Goal: Task Accomplishment & Management: Complete application form

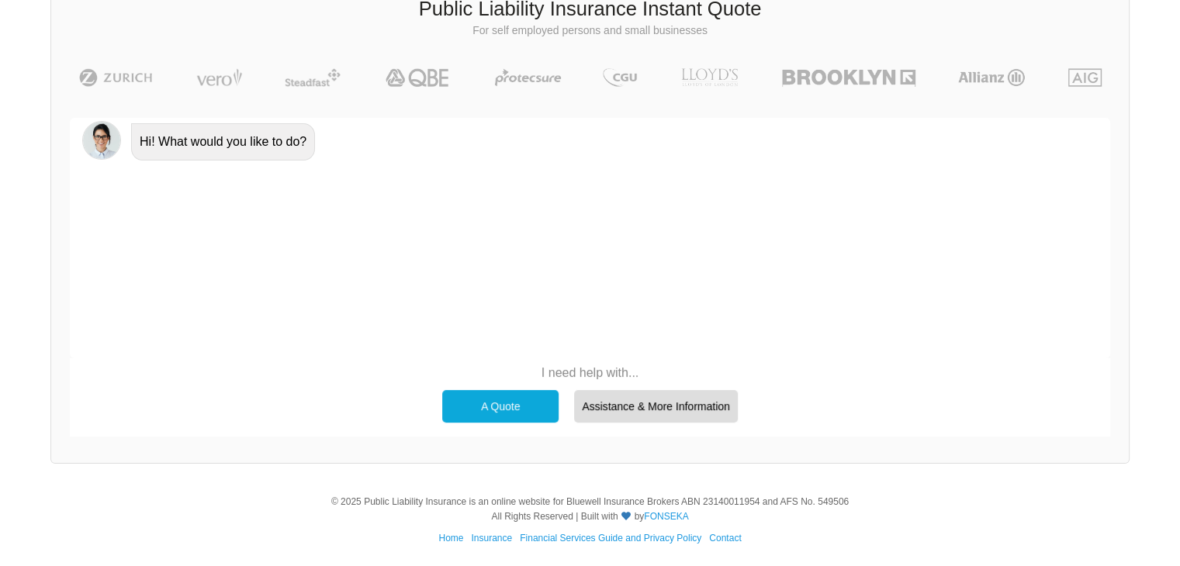
scroll to position [107, 0]
click at [518, 393] on div "A Quote" at bounding box center [500, 405] width 116 height 33
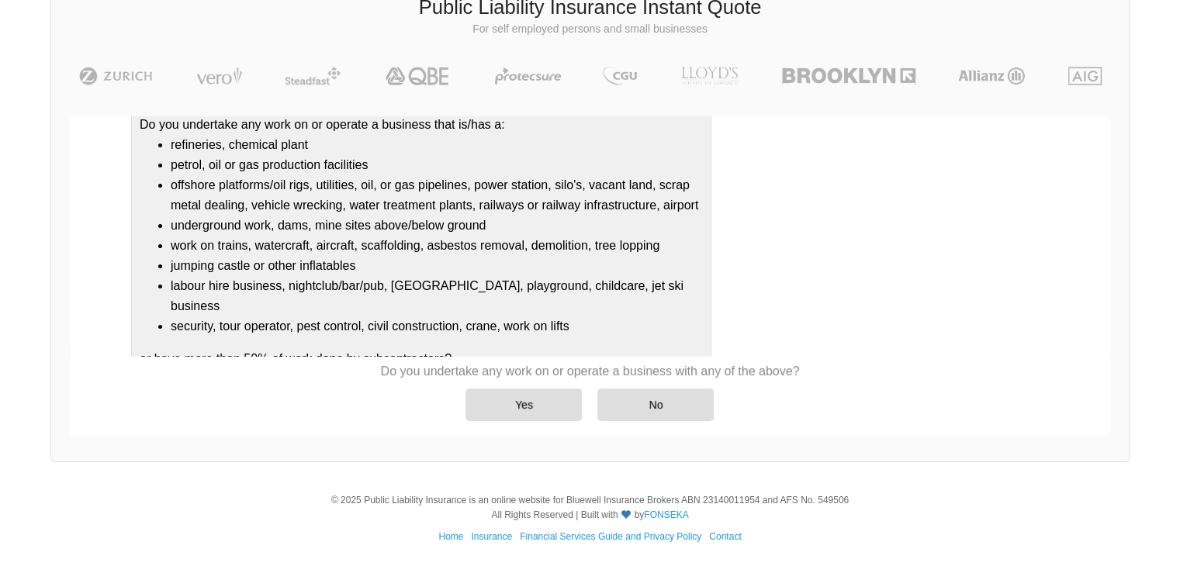
scroll to position [167, 0]
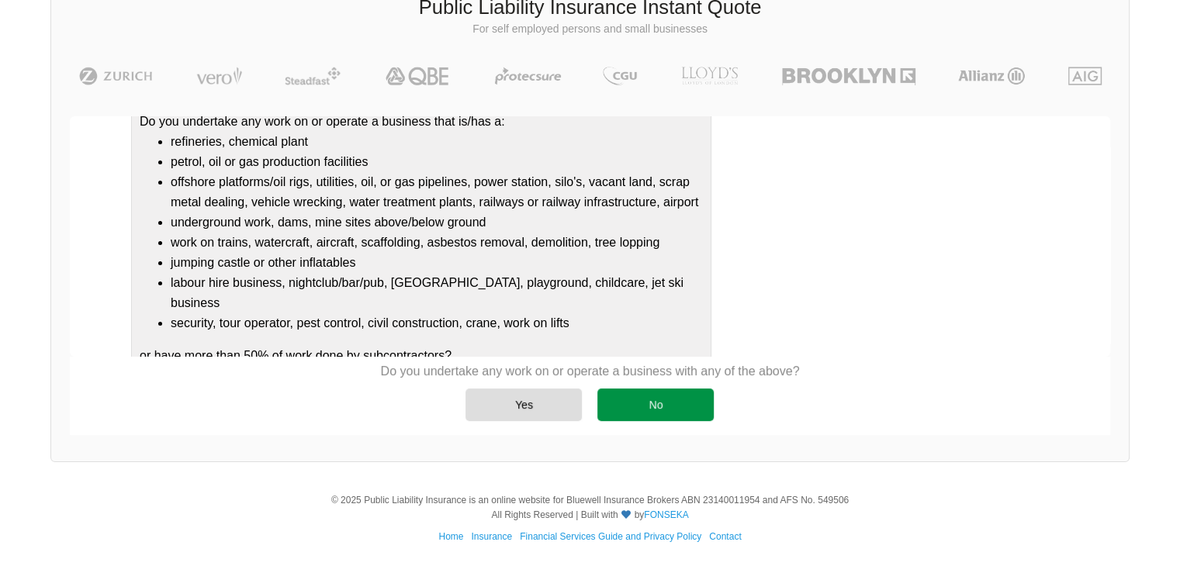
click at [641, 406] on div "No" at bounding box center [656, 405] width 116 height 33
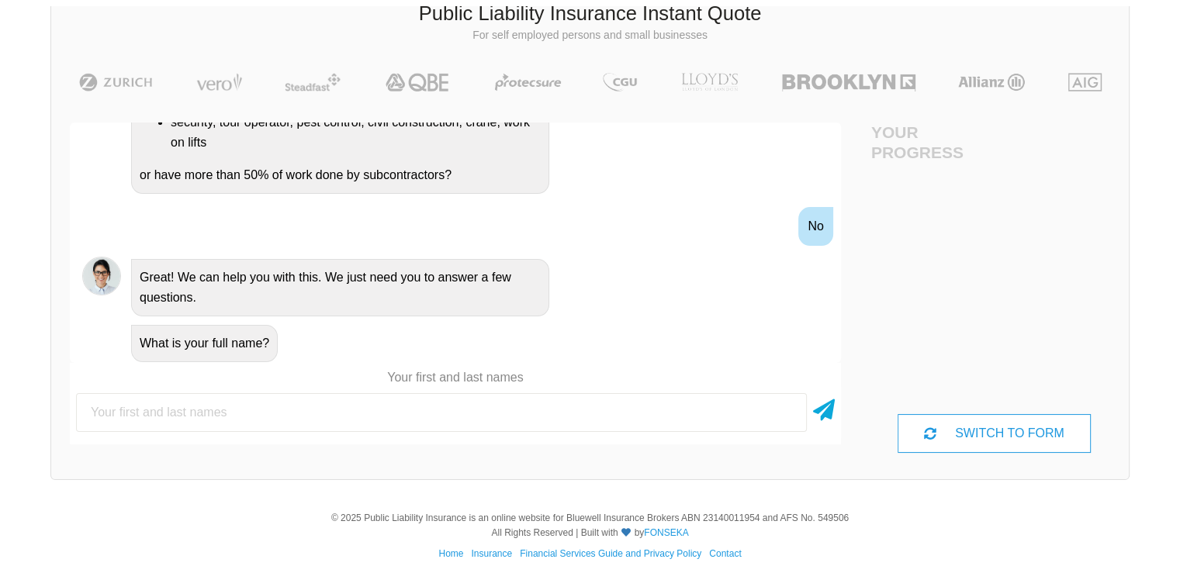
scroll to position [107, 0]
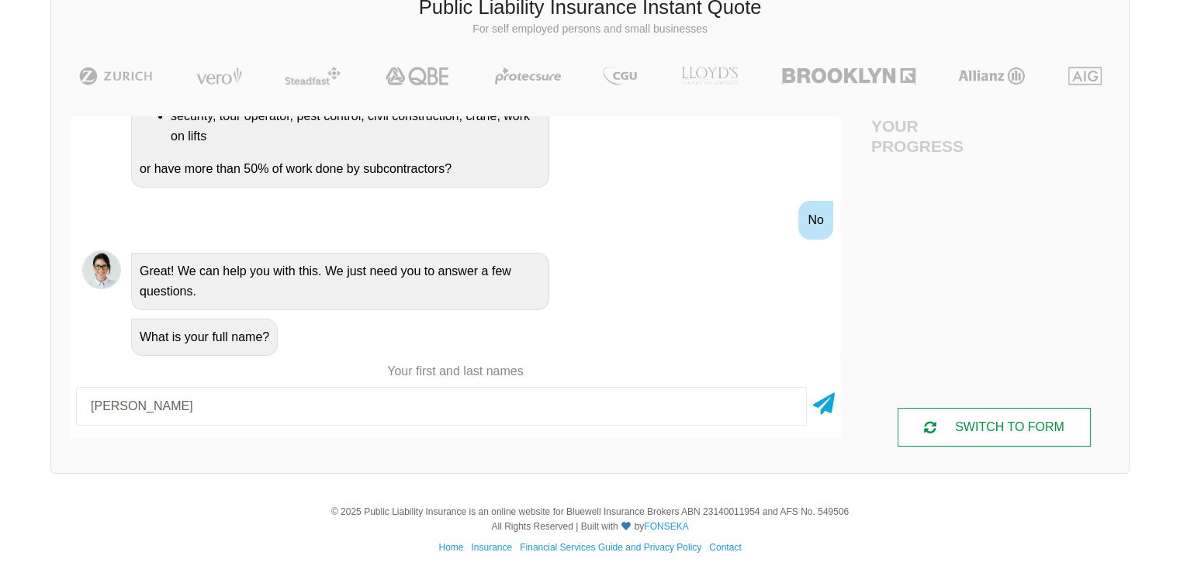
type input "[PERSON_NAME]"
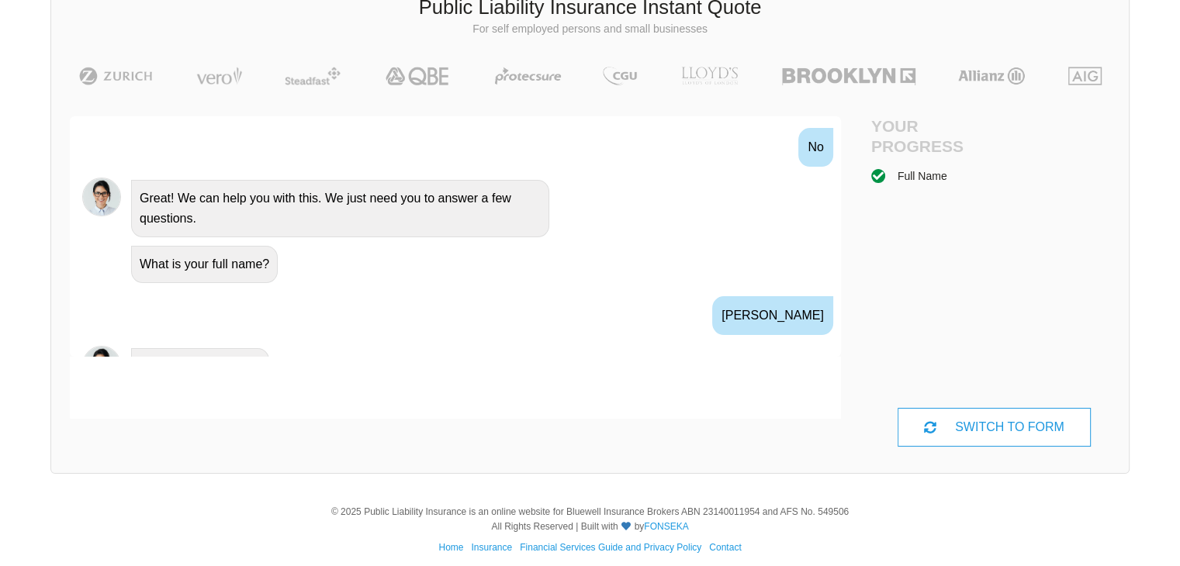
scroll to position [607, 0]
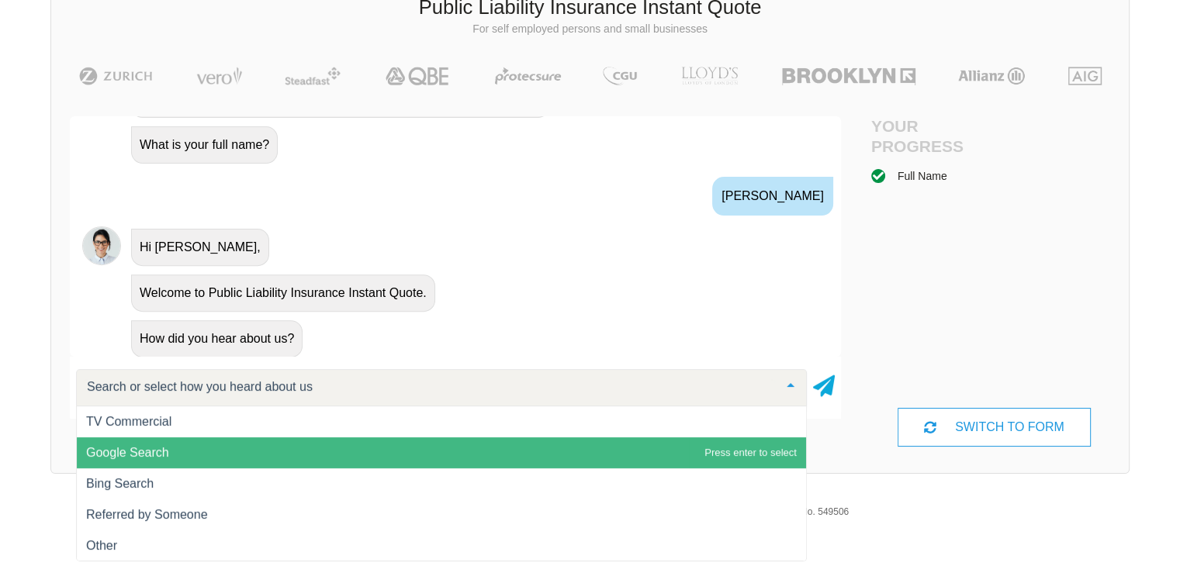
click at [194, 459] on span "Google Search" at bounding box center [441, 453] width 729 height 31
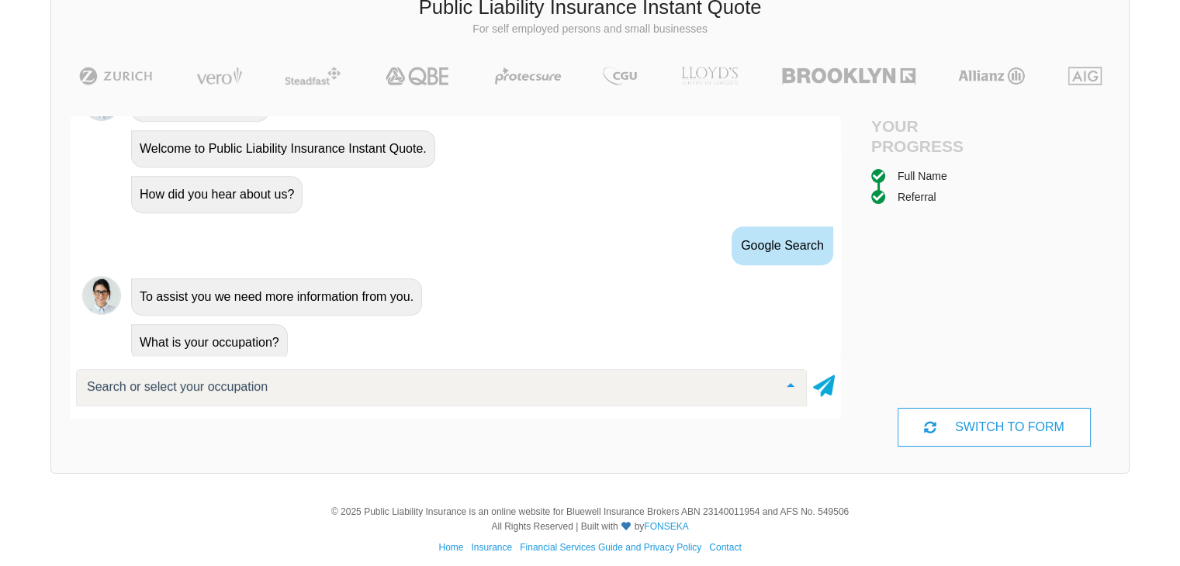
scroll to position [754, 0]
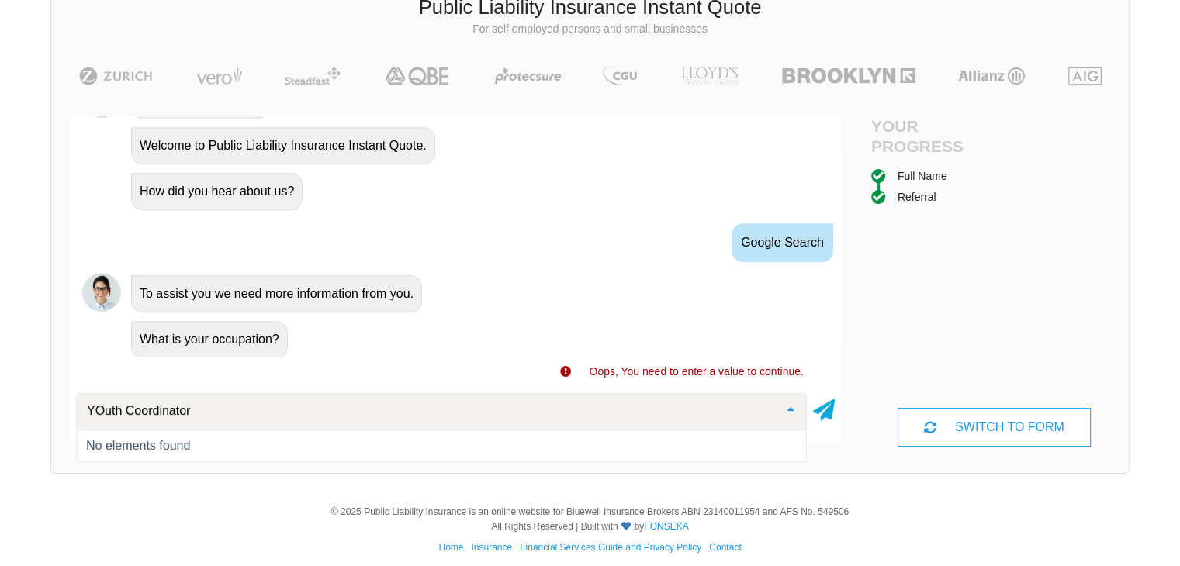
click at [278, 443] on div "No elements found" at bounding box center [441, 446] width 711 height 12
click at [325, 383] on div "YOuth Coordinator No elements found List is empty." at bounding box center [455, 409] width 771 height 56
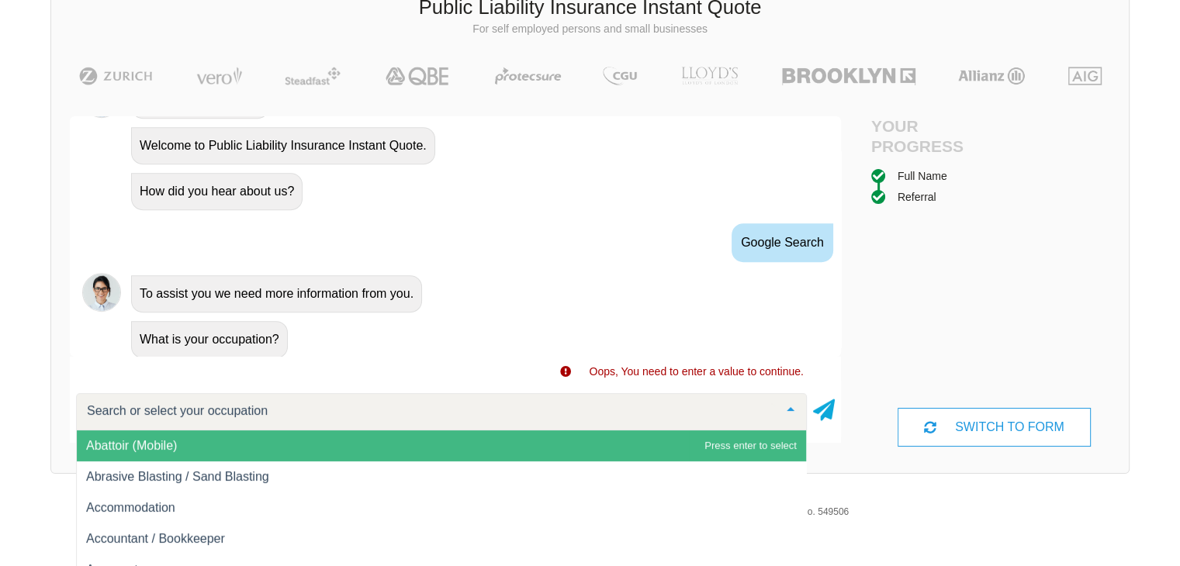
click at [275, 408] on div at bounding box center [441, 411] width 731 height 37
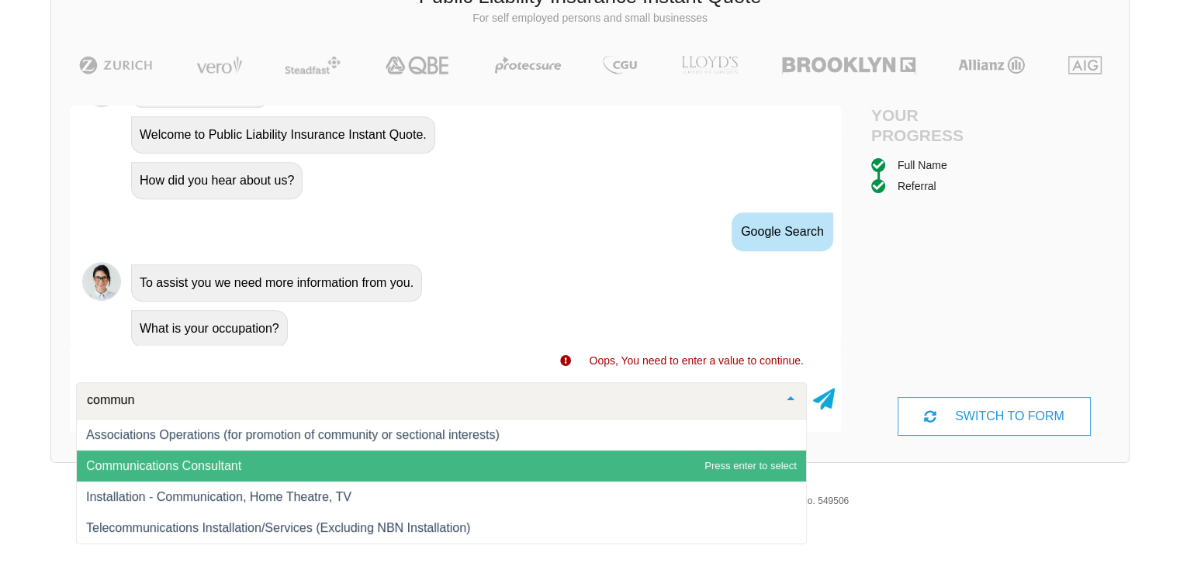
scroll to position [118, 0]
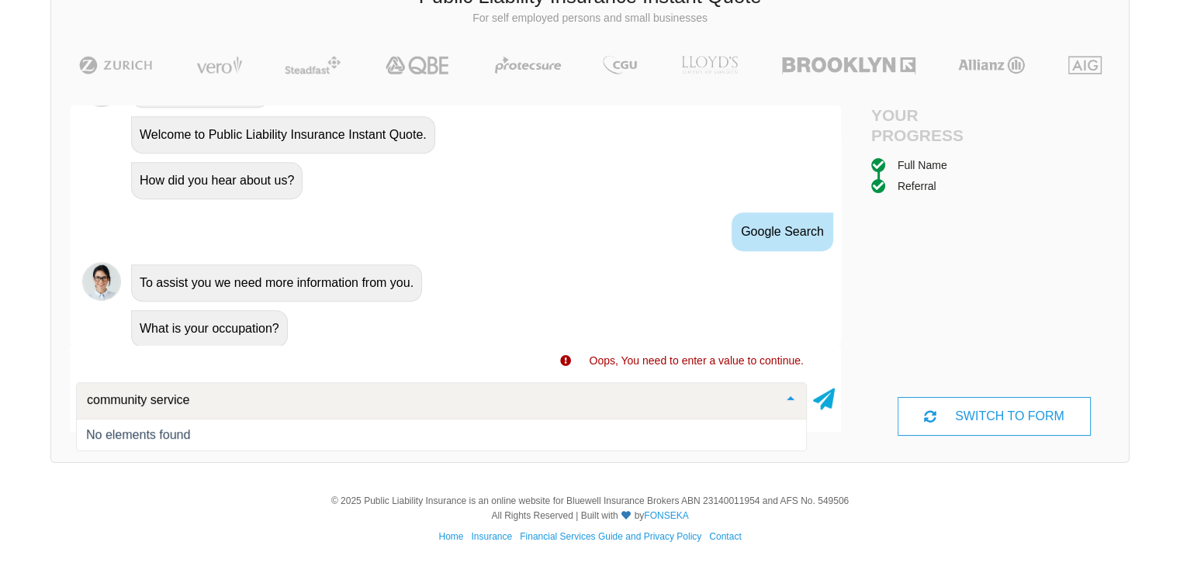
click at [390, 400] on input "community service" at bounding box center [429, 401] width 692 height 16
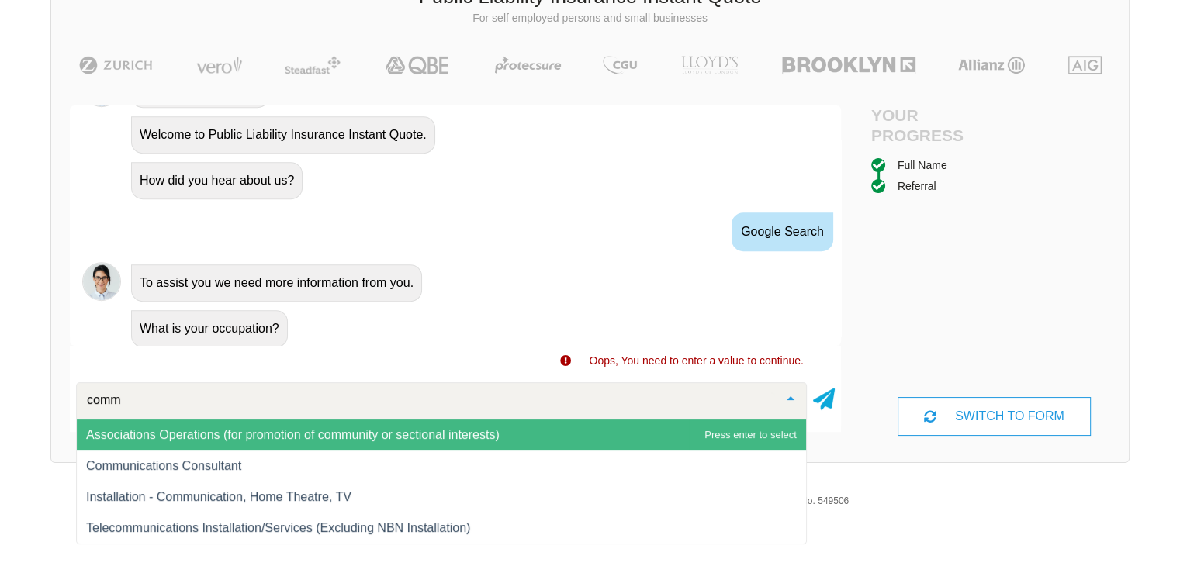
scroll to position [126, 0]
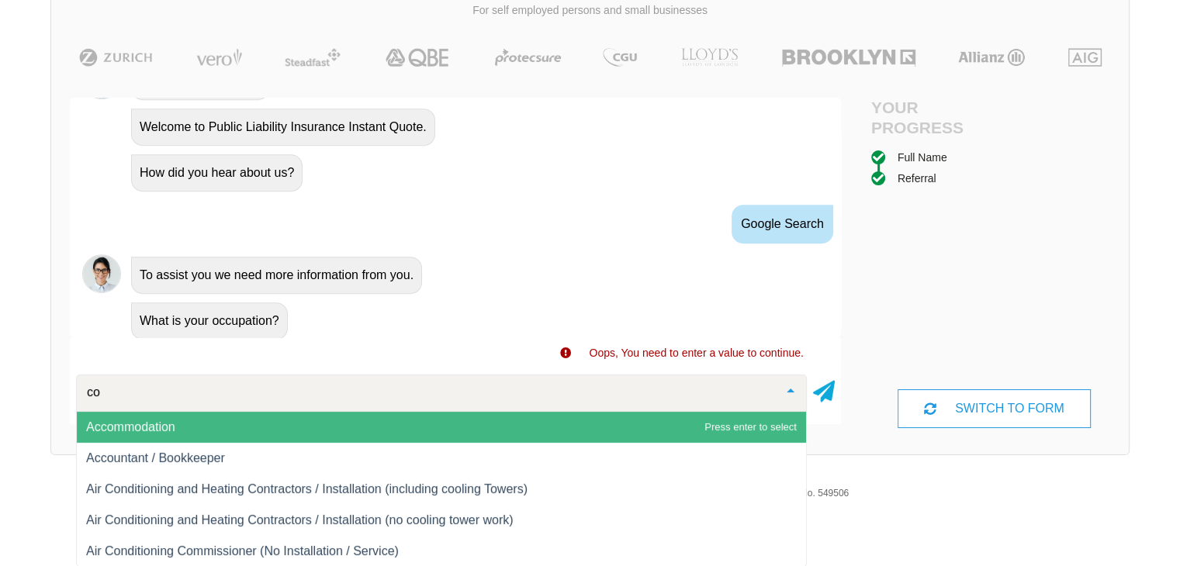
type input "c"
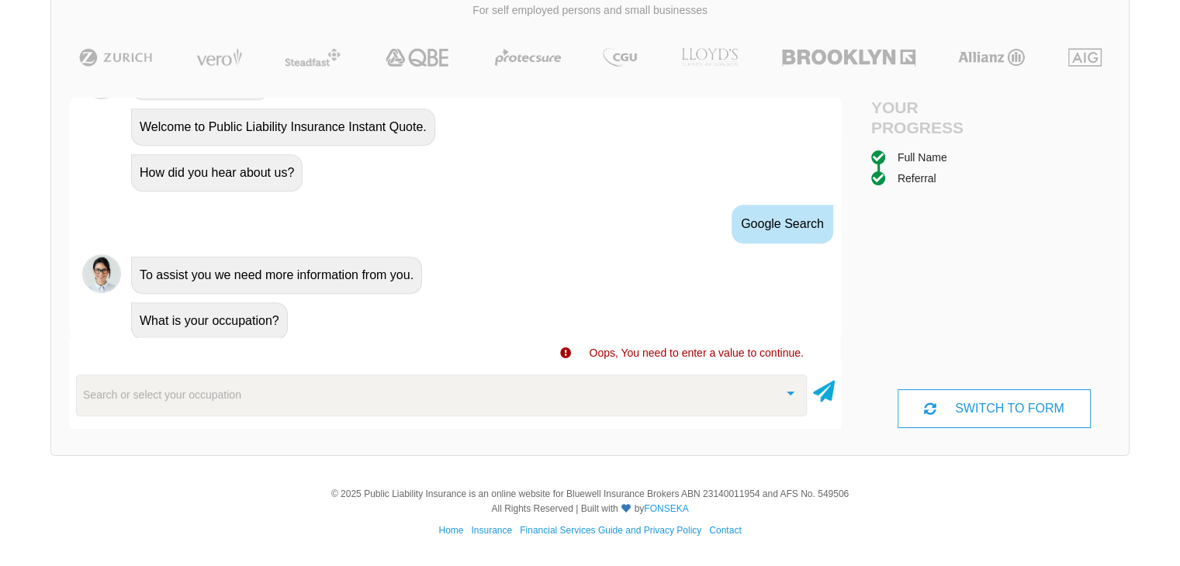
scroll to position [119, 0]
